Goal: Check status: Check status

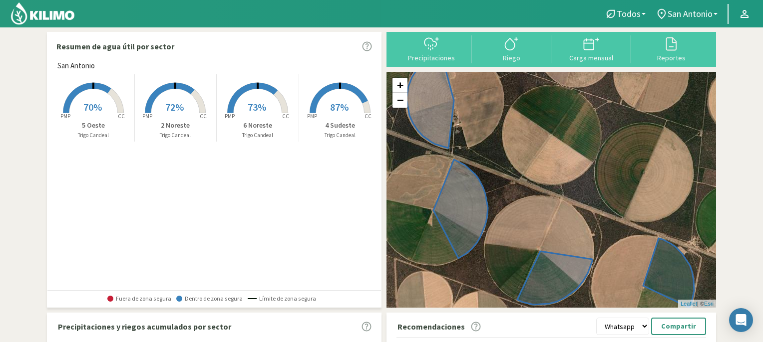
click at [96, 93] on rect at bounding box center [93, 114] width 80 height 80
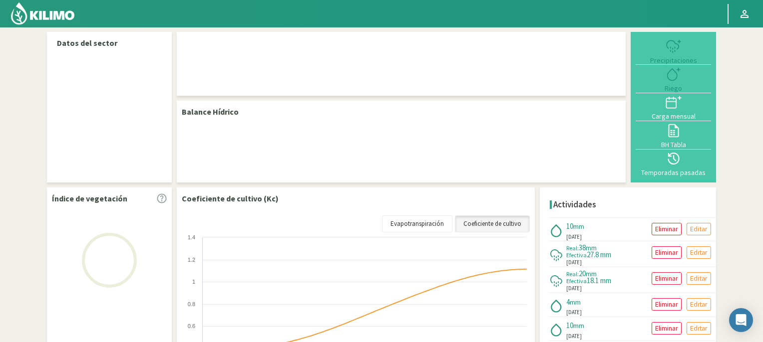
select select "2: Object"
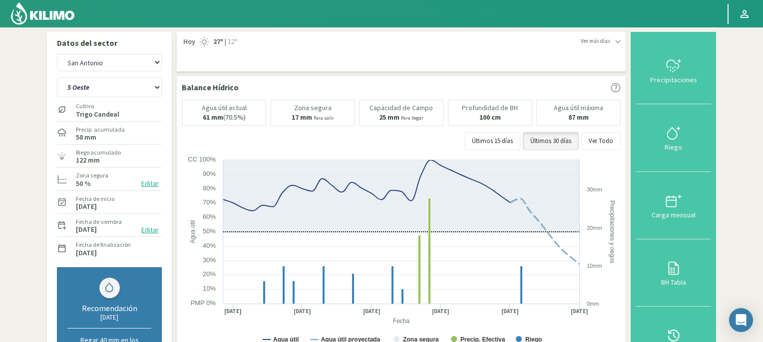
click at [49, 13] on img at bounding box center [42, 13] width 65 height 24
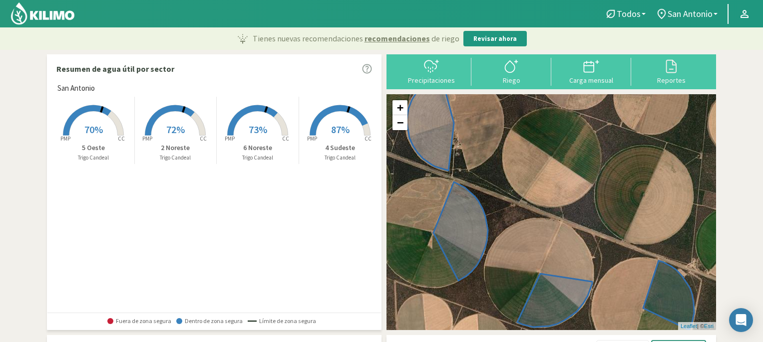
click at [95, 123] on span "70%" at bounding box center [93, 129] width 18 height 12
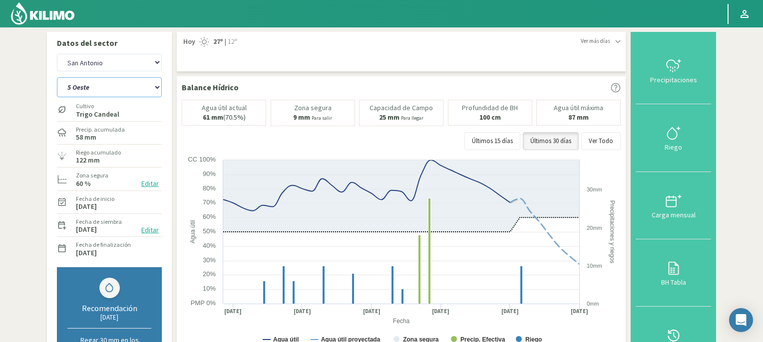
click at [158, 85] on select "2 Noreste 4 Sudeste 5 Oeste 6 Noreste" at bounding box center [109, 87] width 105 height 20
click at [57, 77] on select "2 Noreste 4 Sudeste 5 Oeste 6 Noreste" at bounding box center [109, 87] width 105 height 20
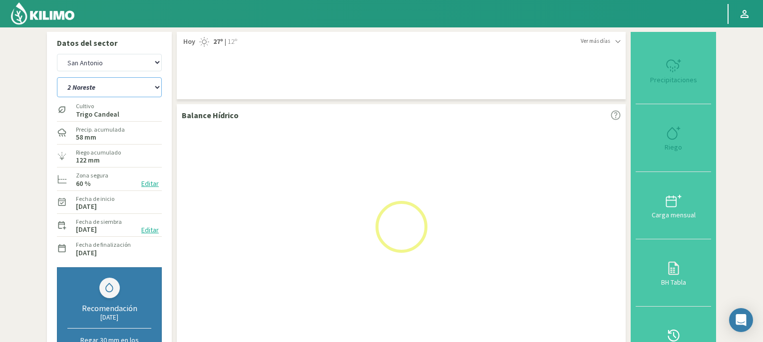
select select "2: Object"
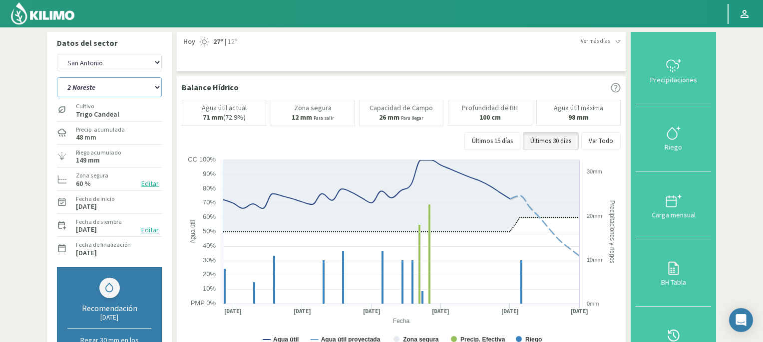
click at [158, 86] on select "2 Noreste 4 Sudeste 5 Oeste 6 Noreste" at bounding box center [109, 87] width 105 height 20
select select "5: Object"
click at [57, 77] on select "2 Noreste 4 Sudeste 5 Oeste 6 Noreste" at bounding box center [109, 87] width 105 height 20
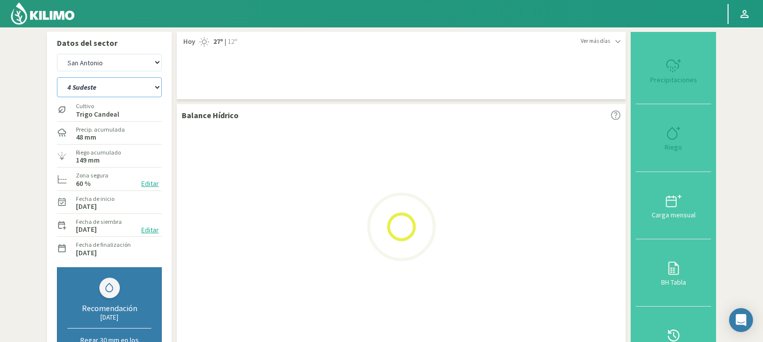
select select "4: Object"
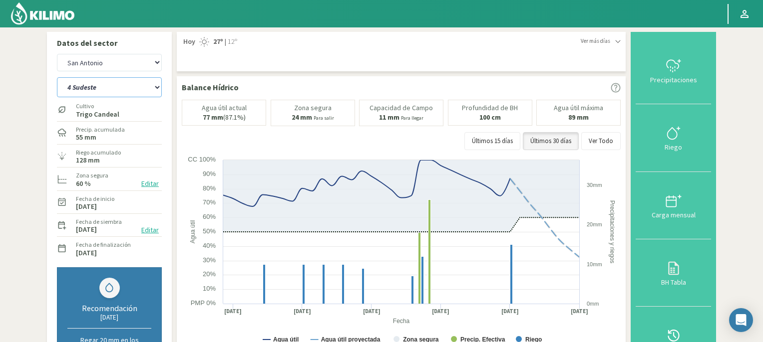
click at [157, 86] on select "2 Noreste 4 Sudeste 5 Oeste 6 Noreste" at bounding box center [109, 87] width 105 height 20
select select "11: Object"
click at [57, 77] on select "2 Noreste 4 Sudeste 5 Oeste 6 Noreste" at bounding box center [109, 87] width 105 height 20
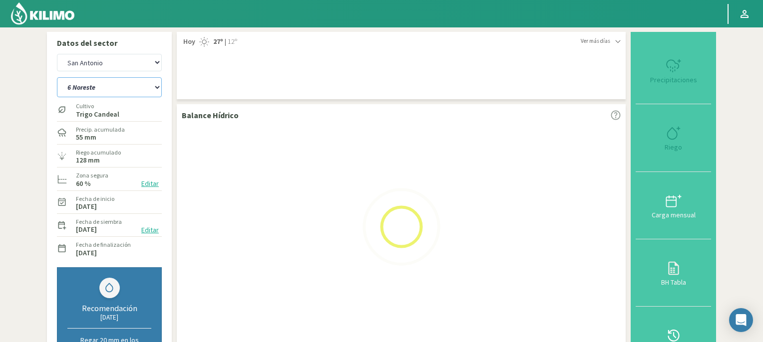
select select "6: Object"
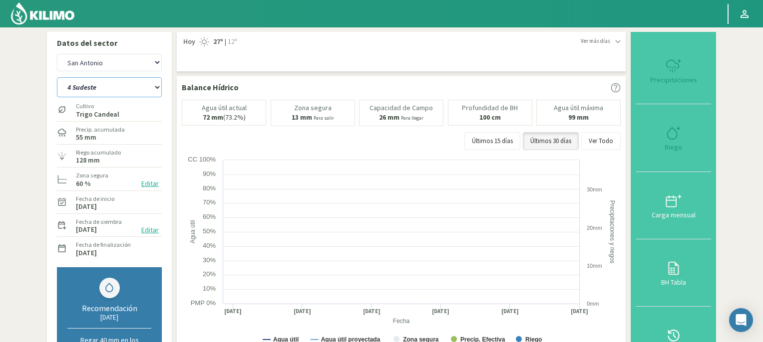
select select "15: Object"
